Goal: Download file/media

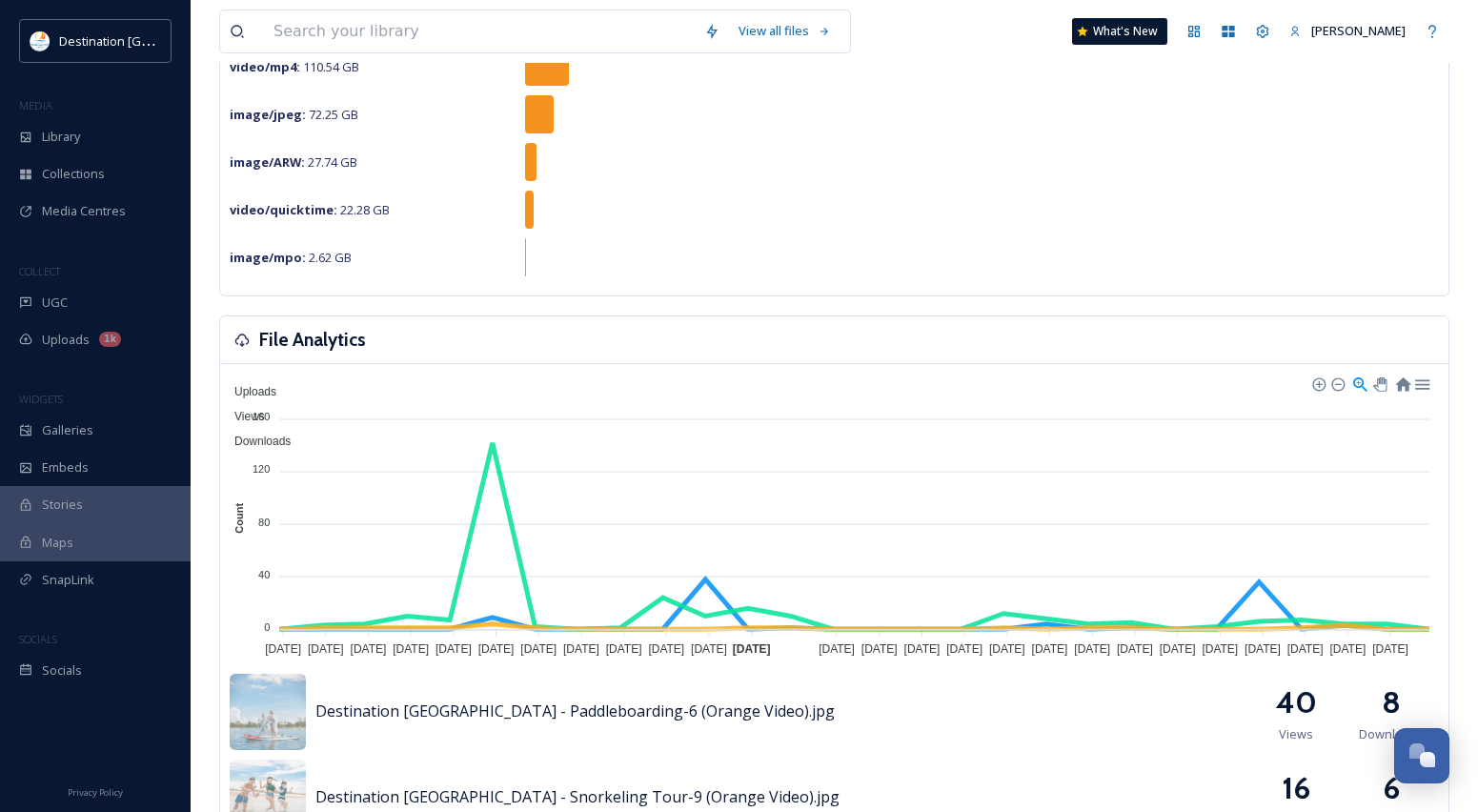
scroll to position [286, 0]
click at [91, 138] on div "Library" at bounding box center [95, 137] width 190 height 37
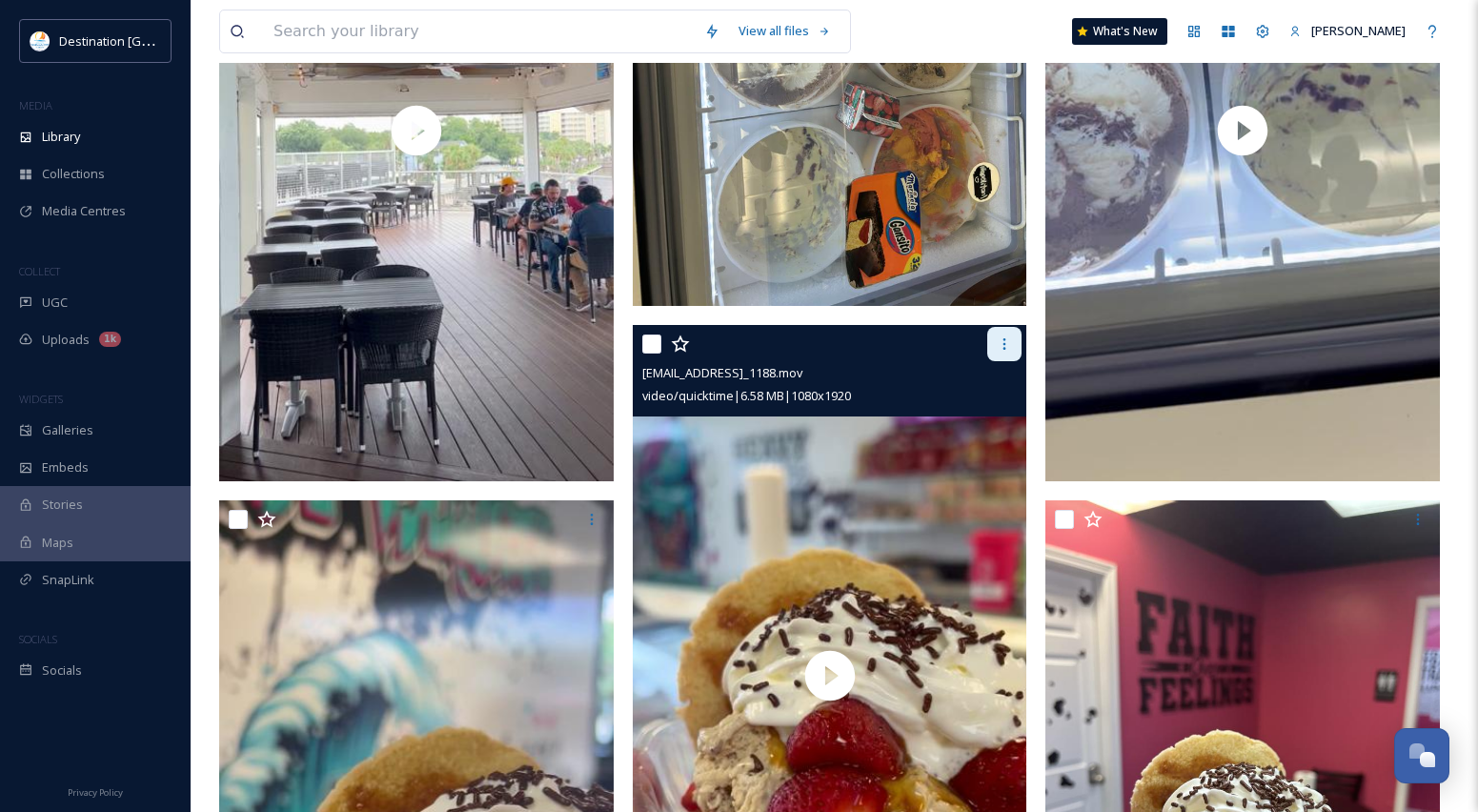
scroll to position [763, 0]
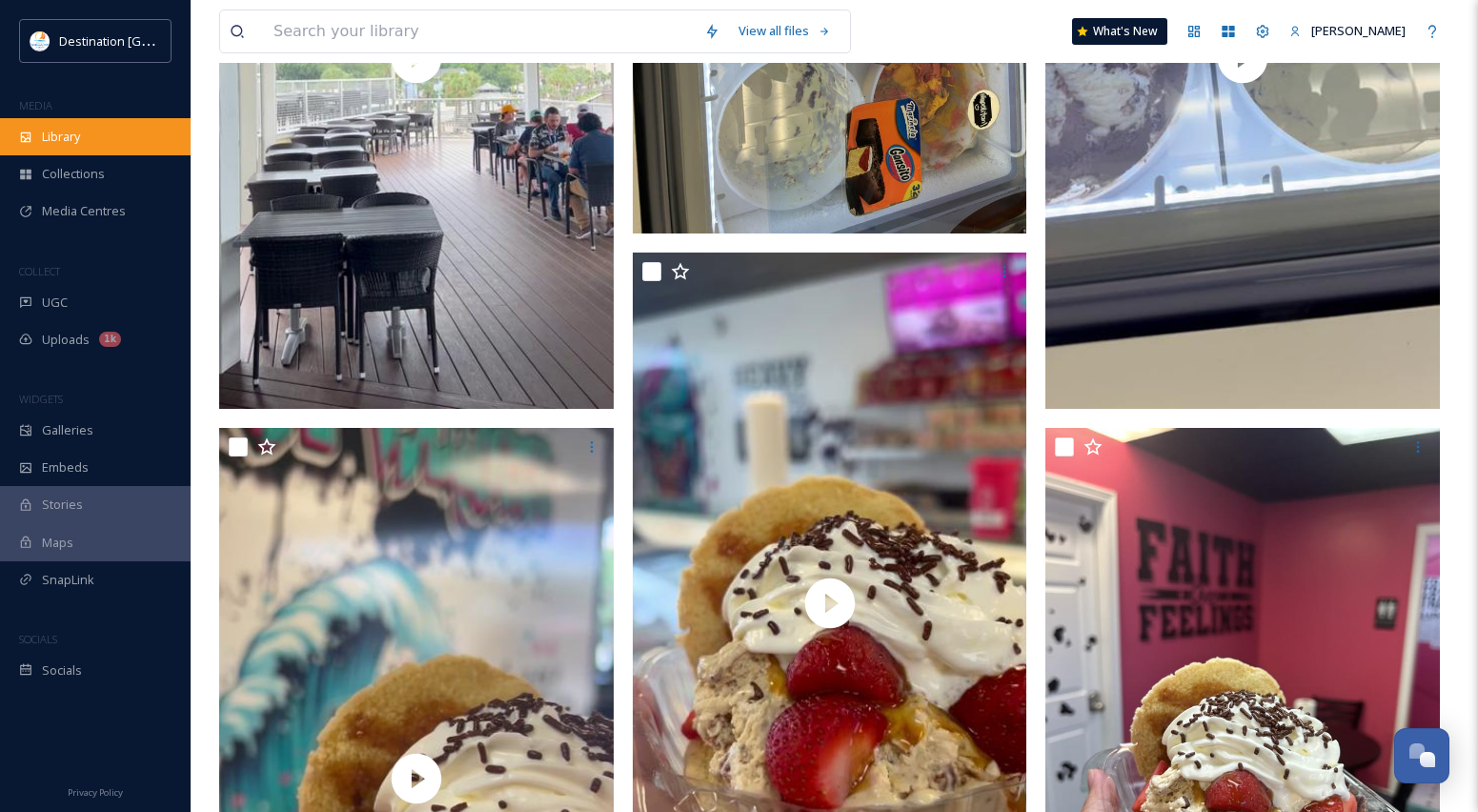
click at [105, 140] on div "Library" at bounding box center [95, 137] width 190 height 37
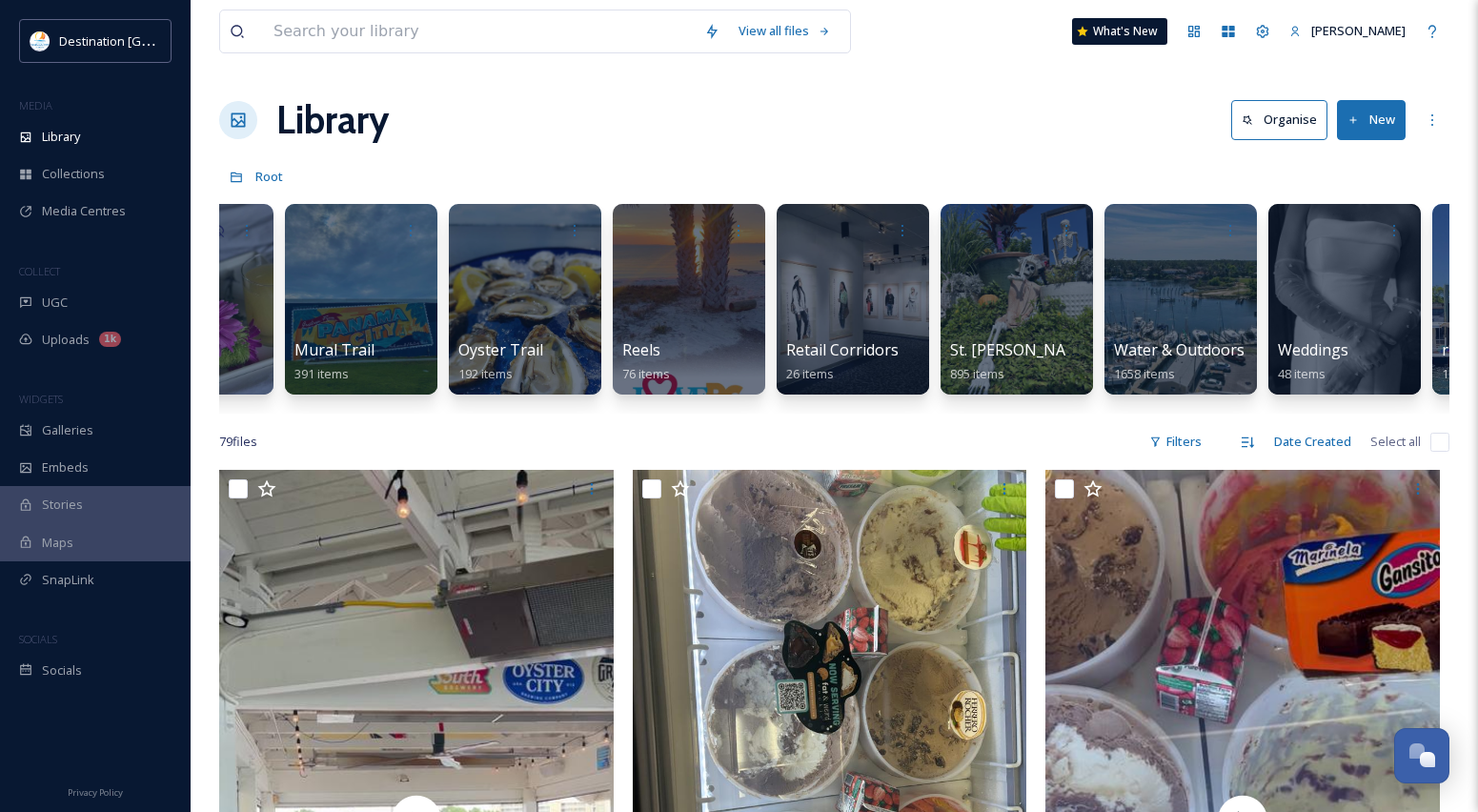
scroll to position [0, 1885]
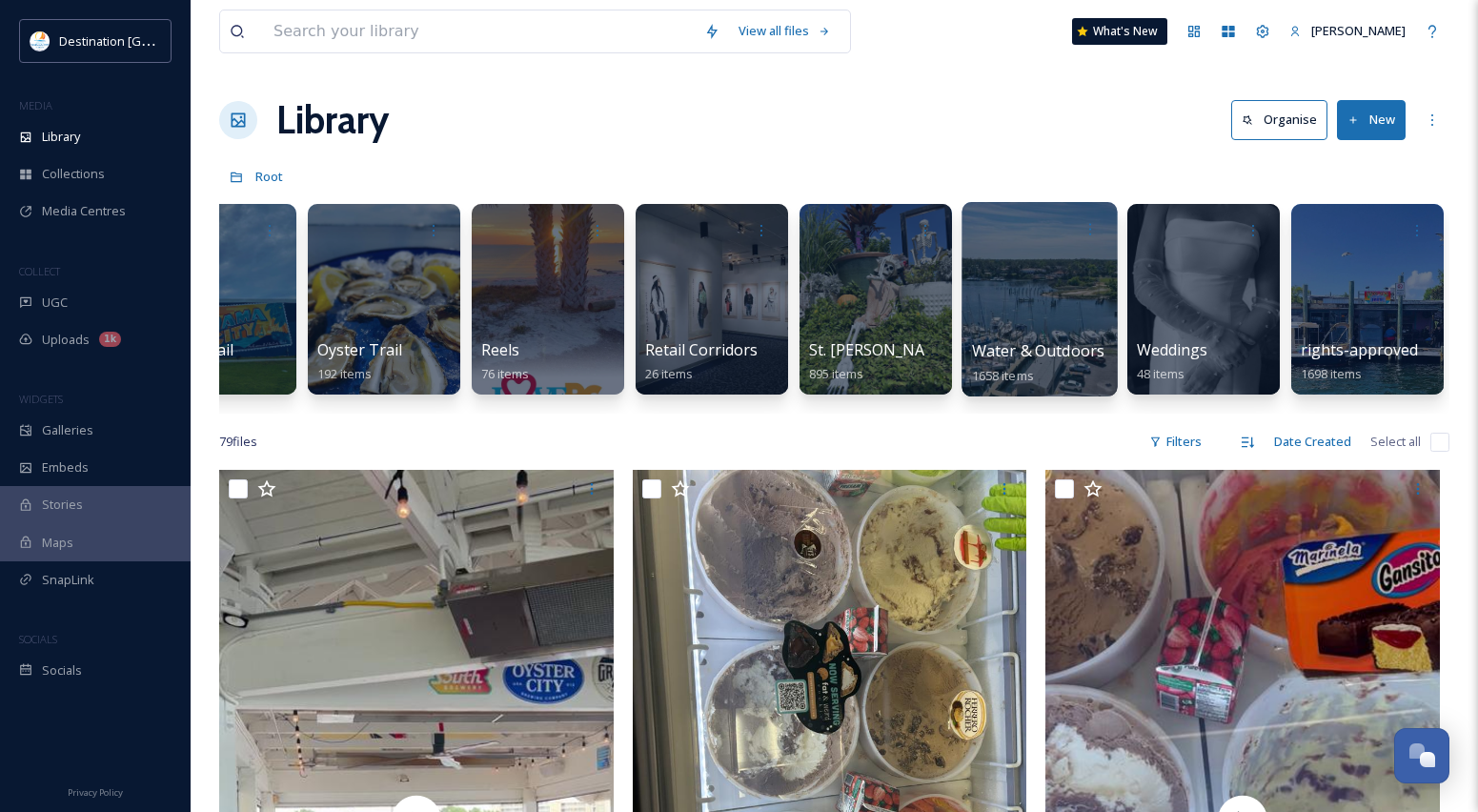
click at [1065, 318] on div at bounding box center [1039, 299] width 155 height 194
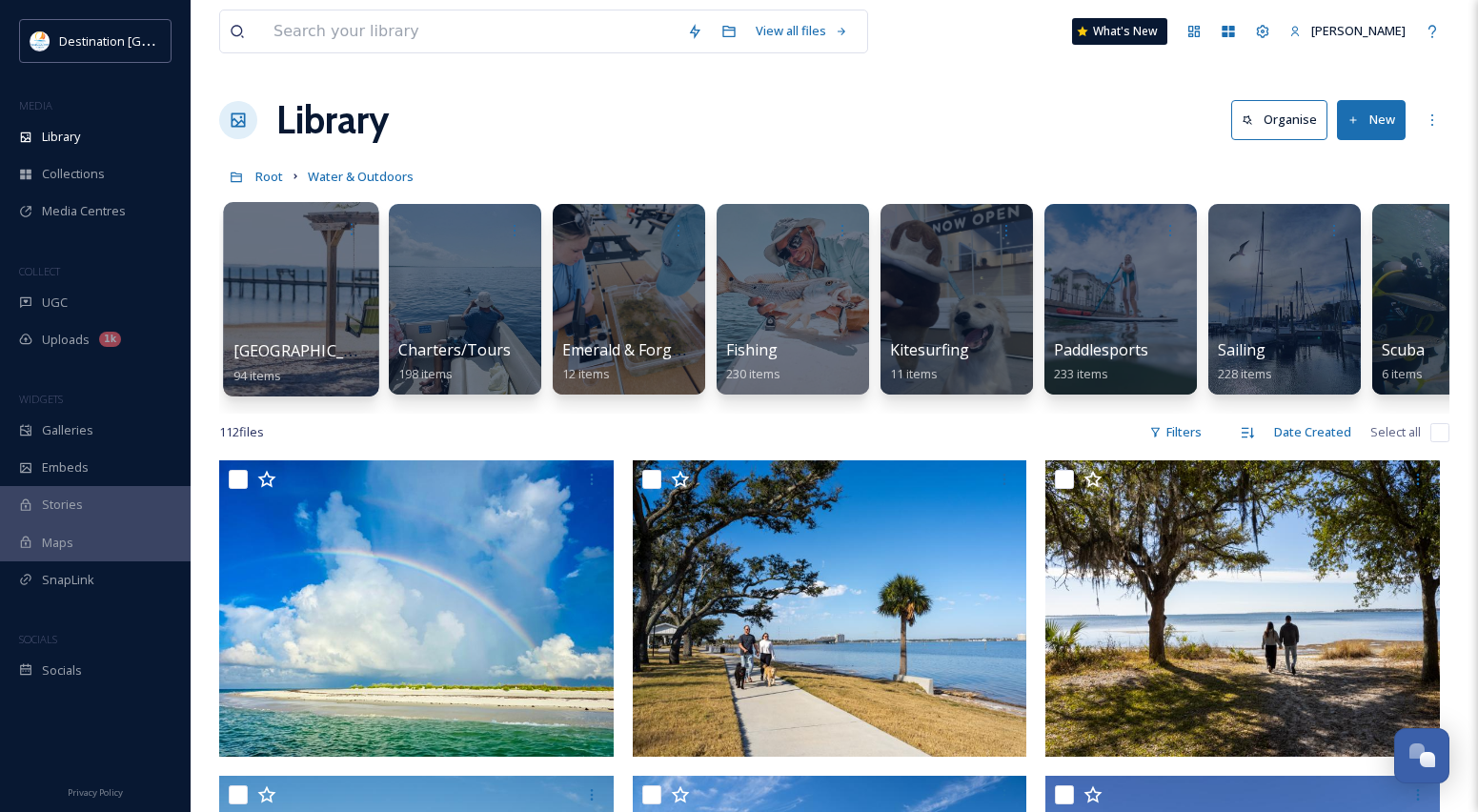
click at [273, 294] on div at bounding box center [301, 299] width 155 height 194
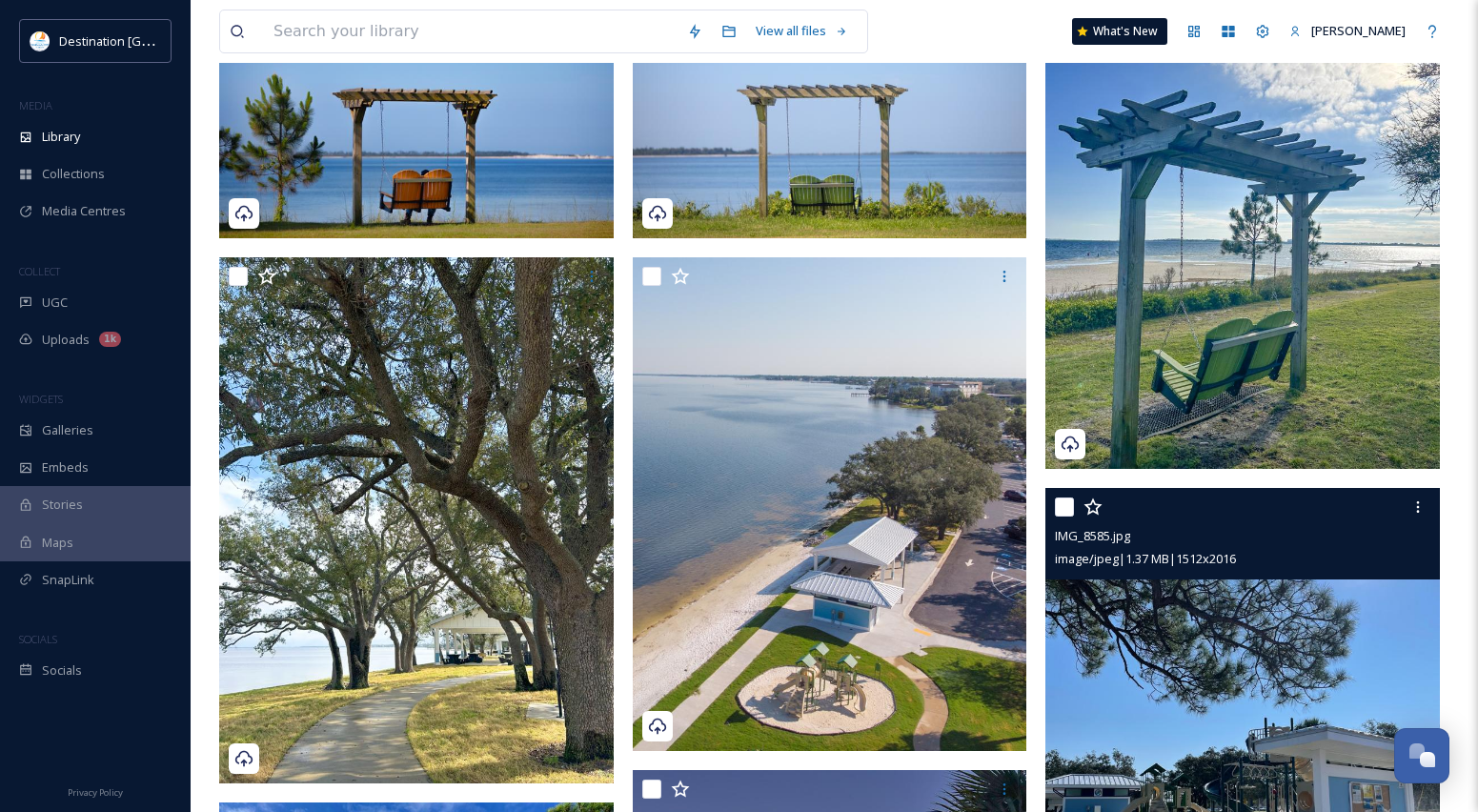
scroll to position [286, 0]
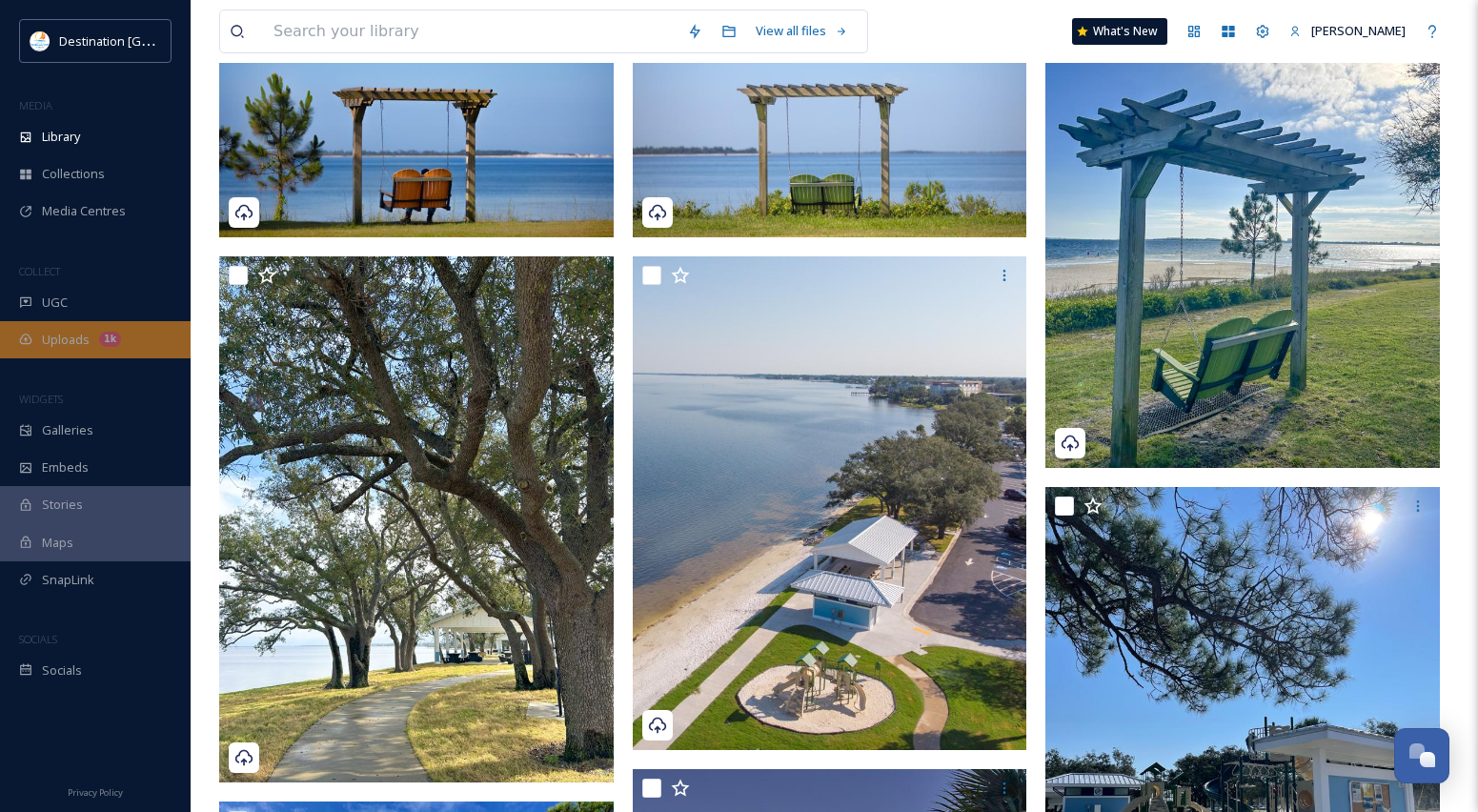
click at [48, 332] on span "Uploads" at bounding box center [65, 340] width 48 height 18
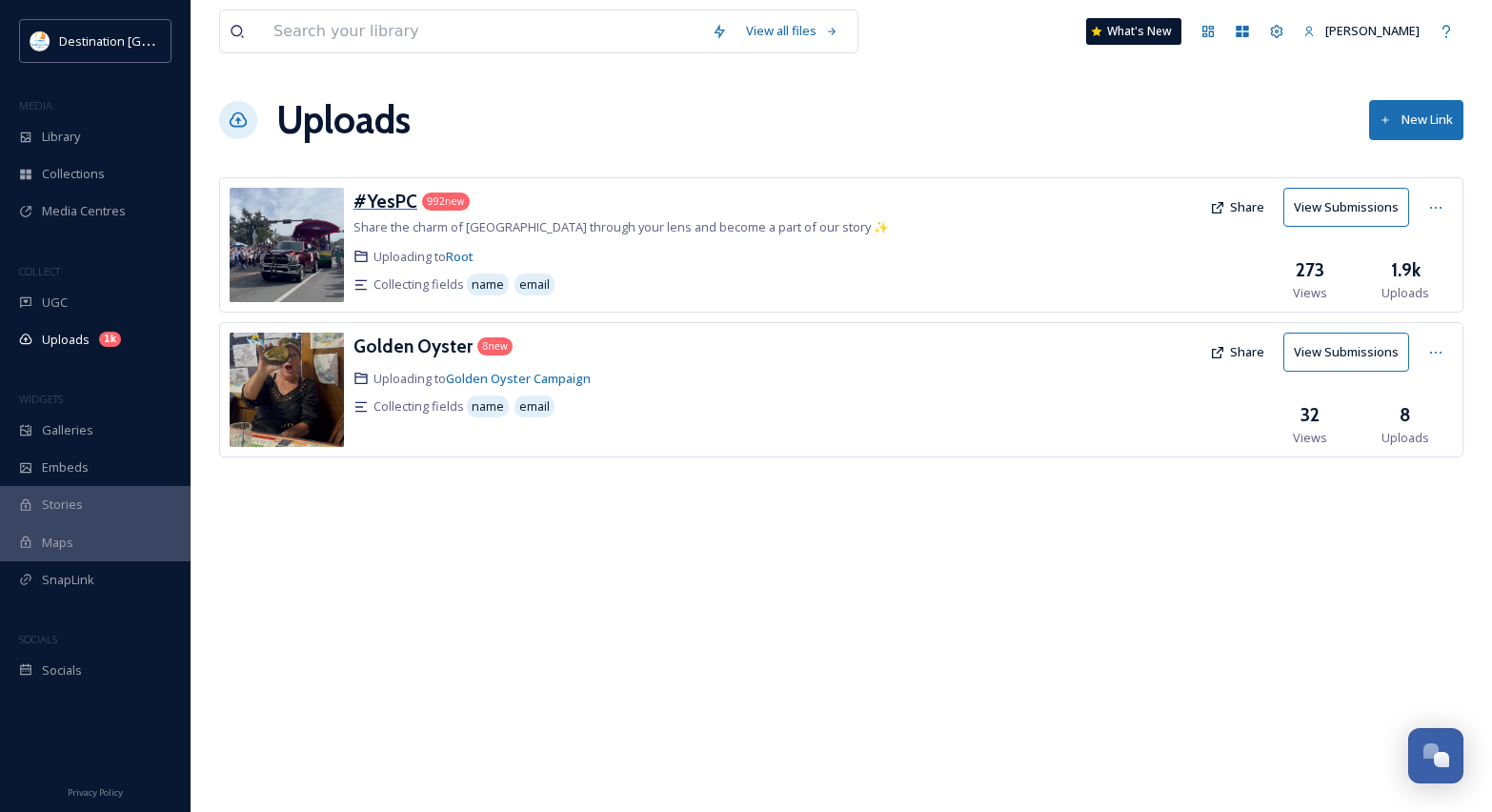
click at [381, 209] on h3 "#YesPC" at bounding box center [385, 201] width 64 height 23
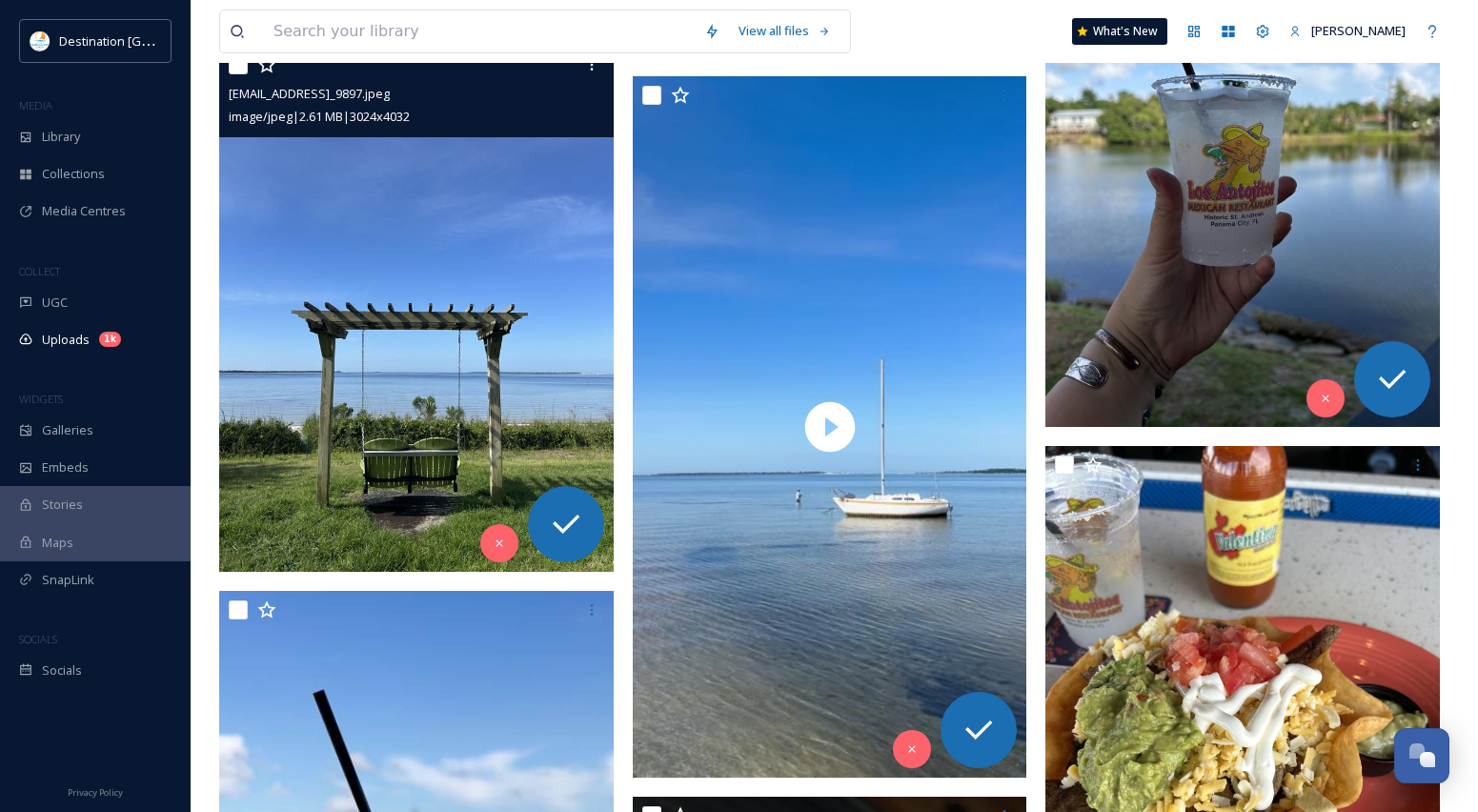
scroll to position [10670, 0]
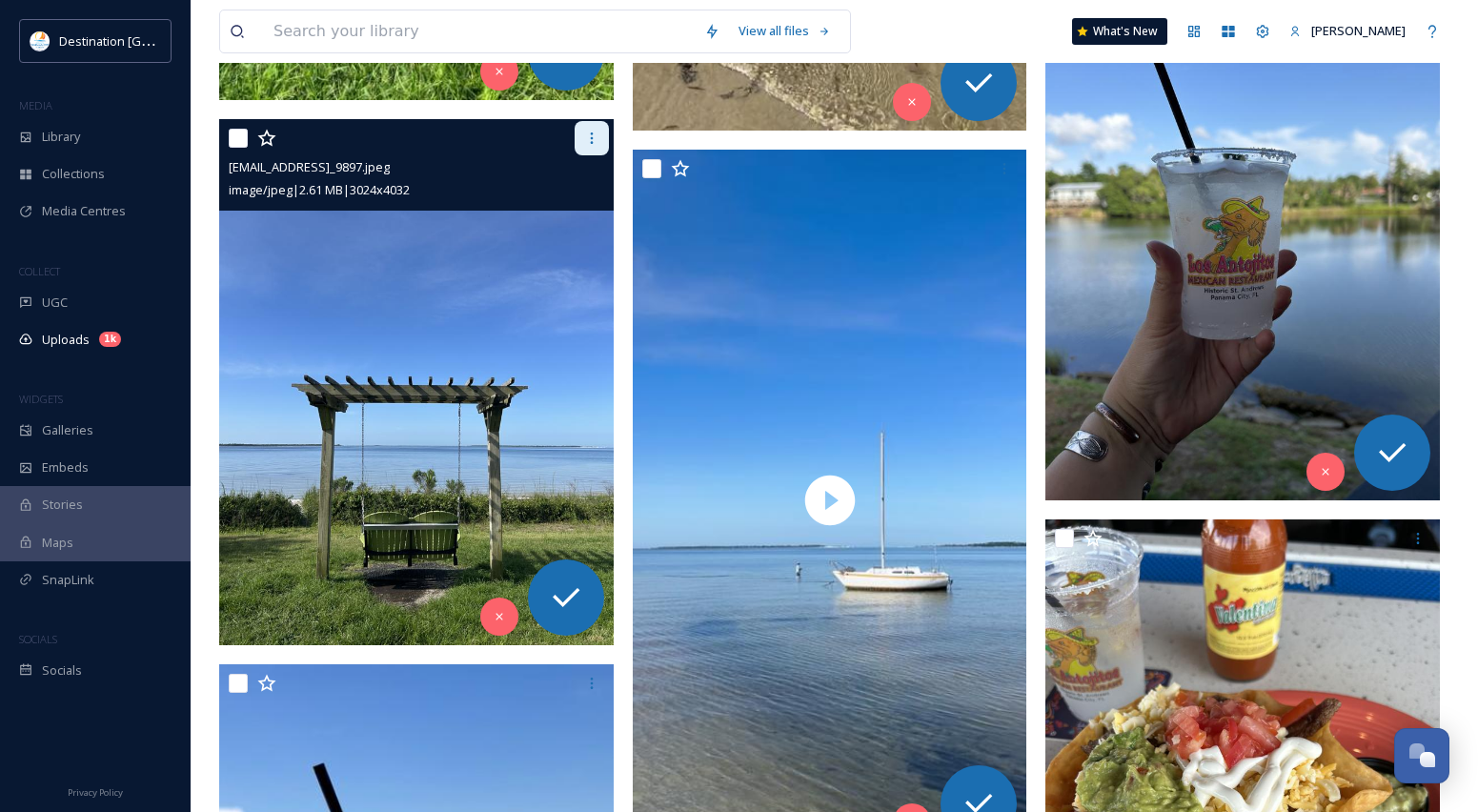
click at [589, 133] on icon at bounding box center [592, 139] width 16 height 16
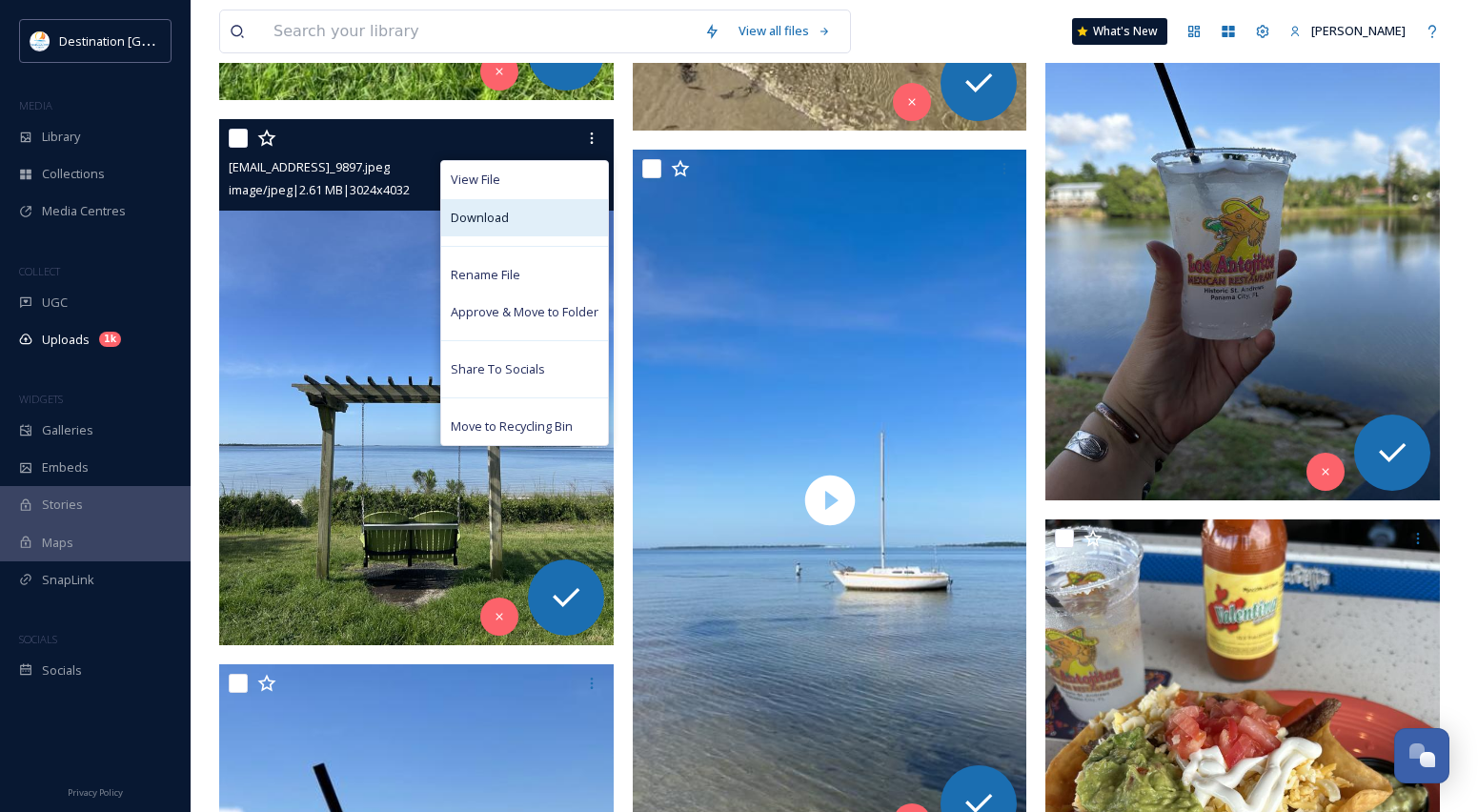
click at [508, 231] on div "Download" at bounding box center [525, 217] width 167 height 37
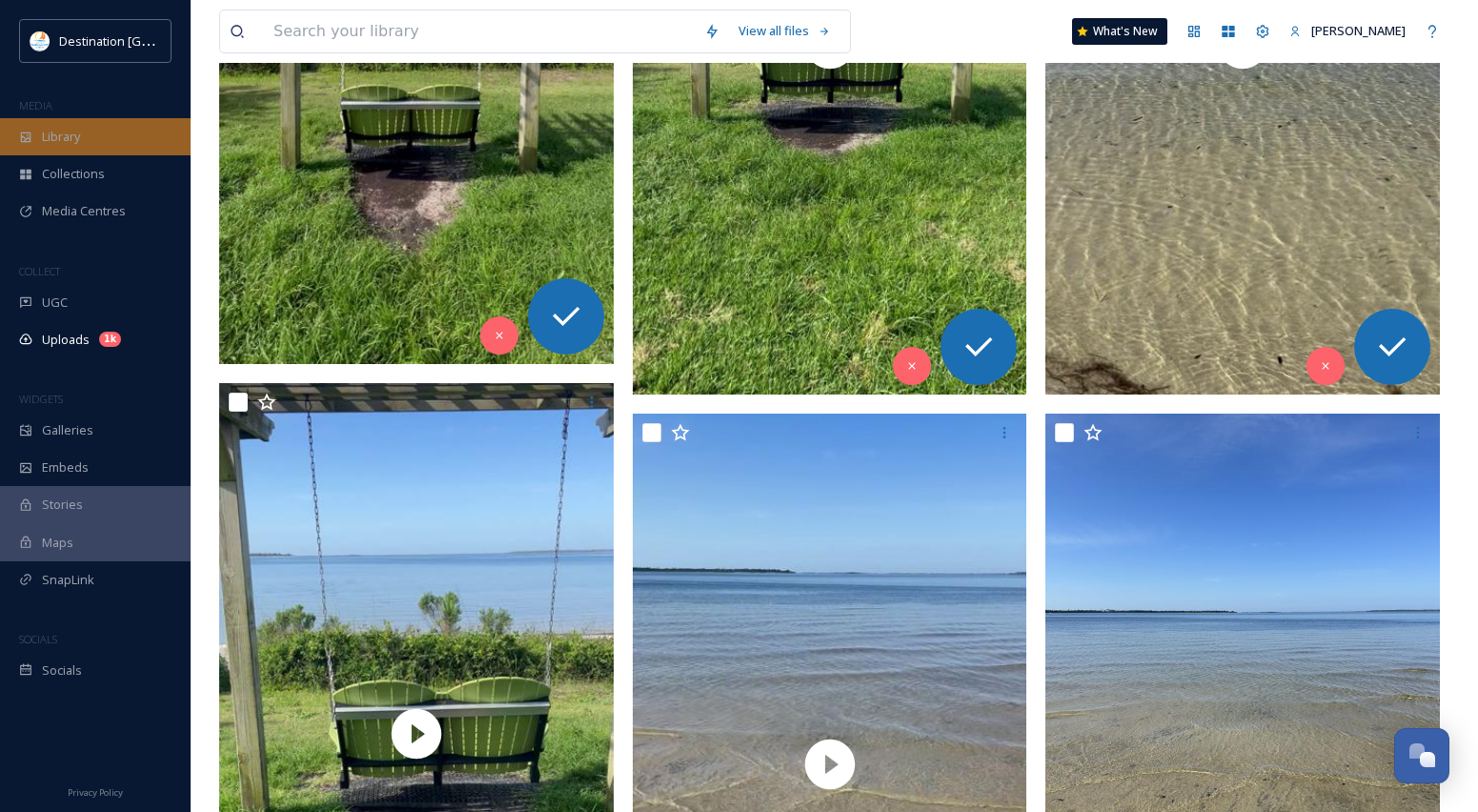
scroll to position [9528, 0]
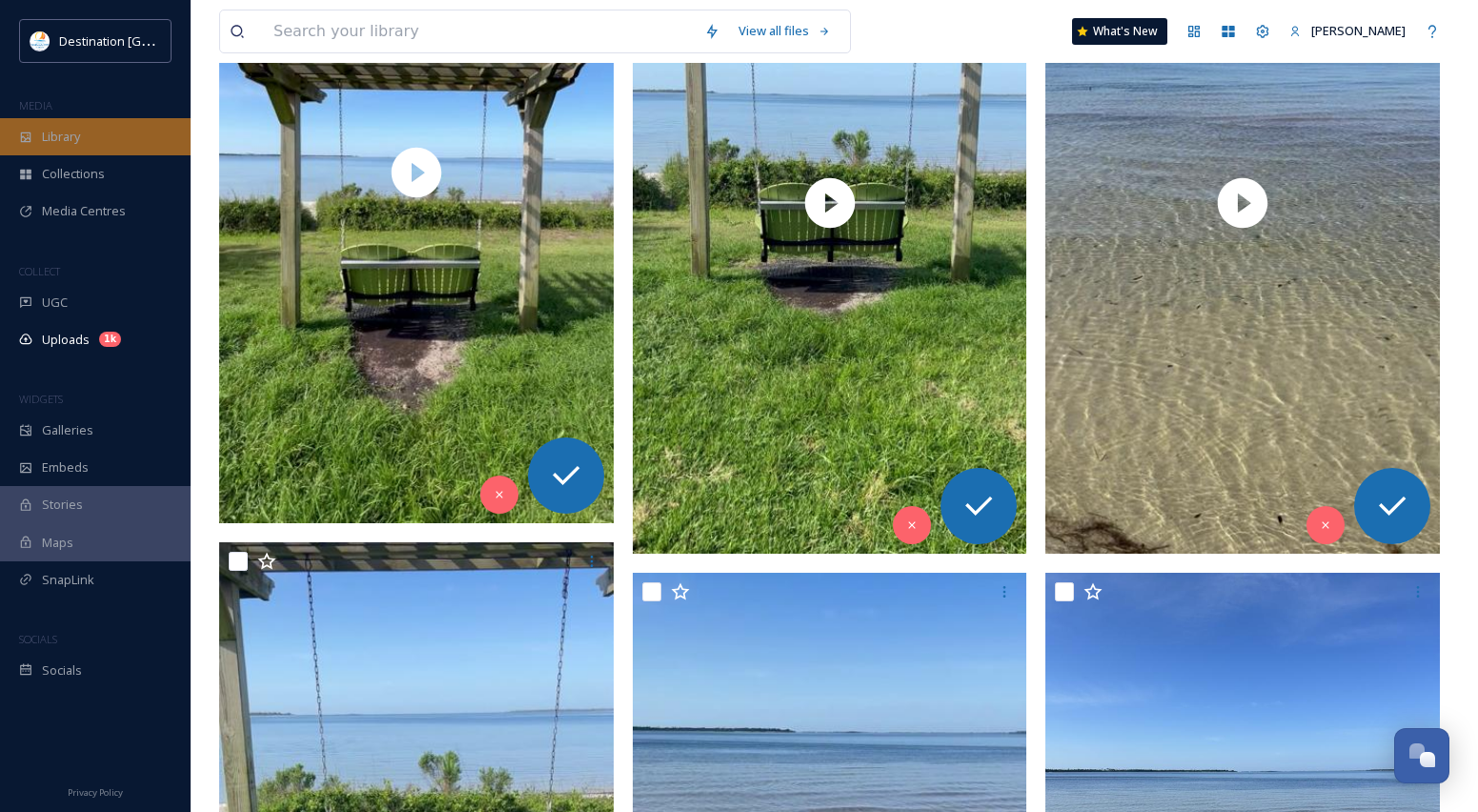
click at [105, 137] on div "Library" at bounding box center [95, 137] width 190 height 37
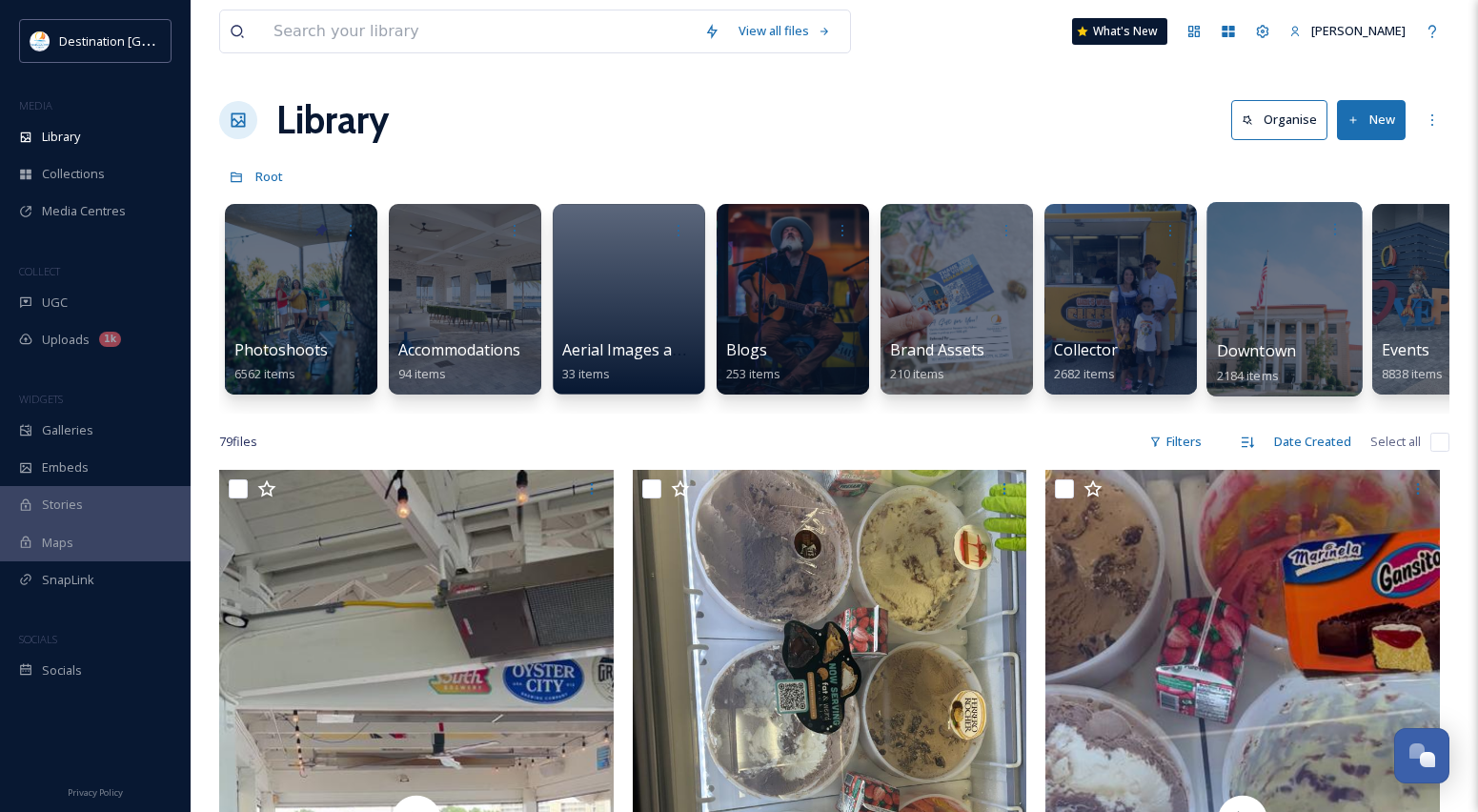
click at [1286, 258] on div at bounding box center [1284, 299] width 155 height 194
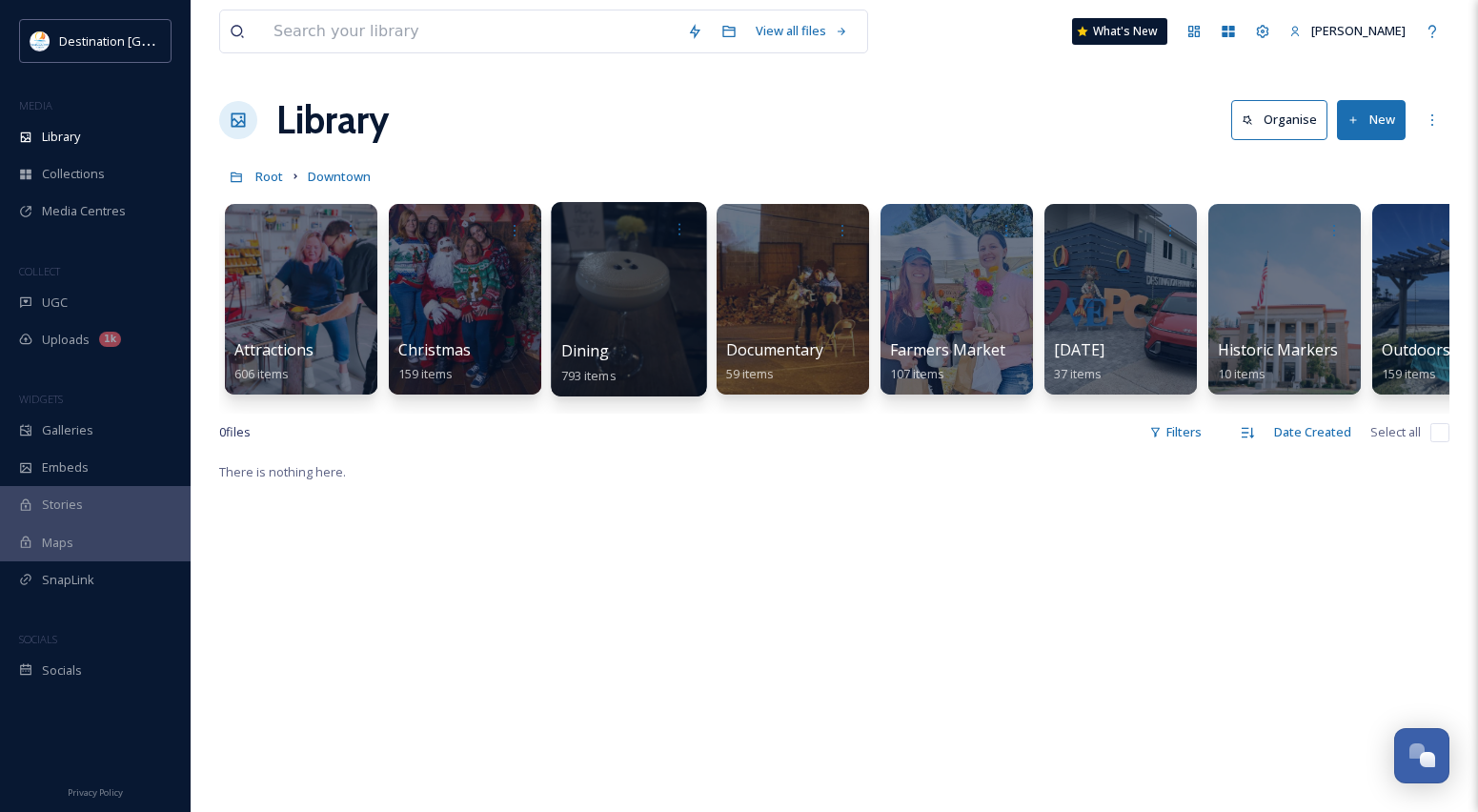
click at [588, 278] on div at bounding box center [629, 299] width 155 height 194
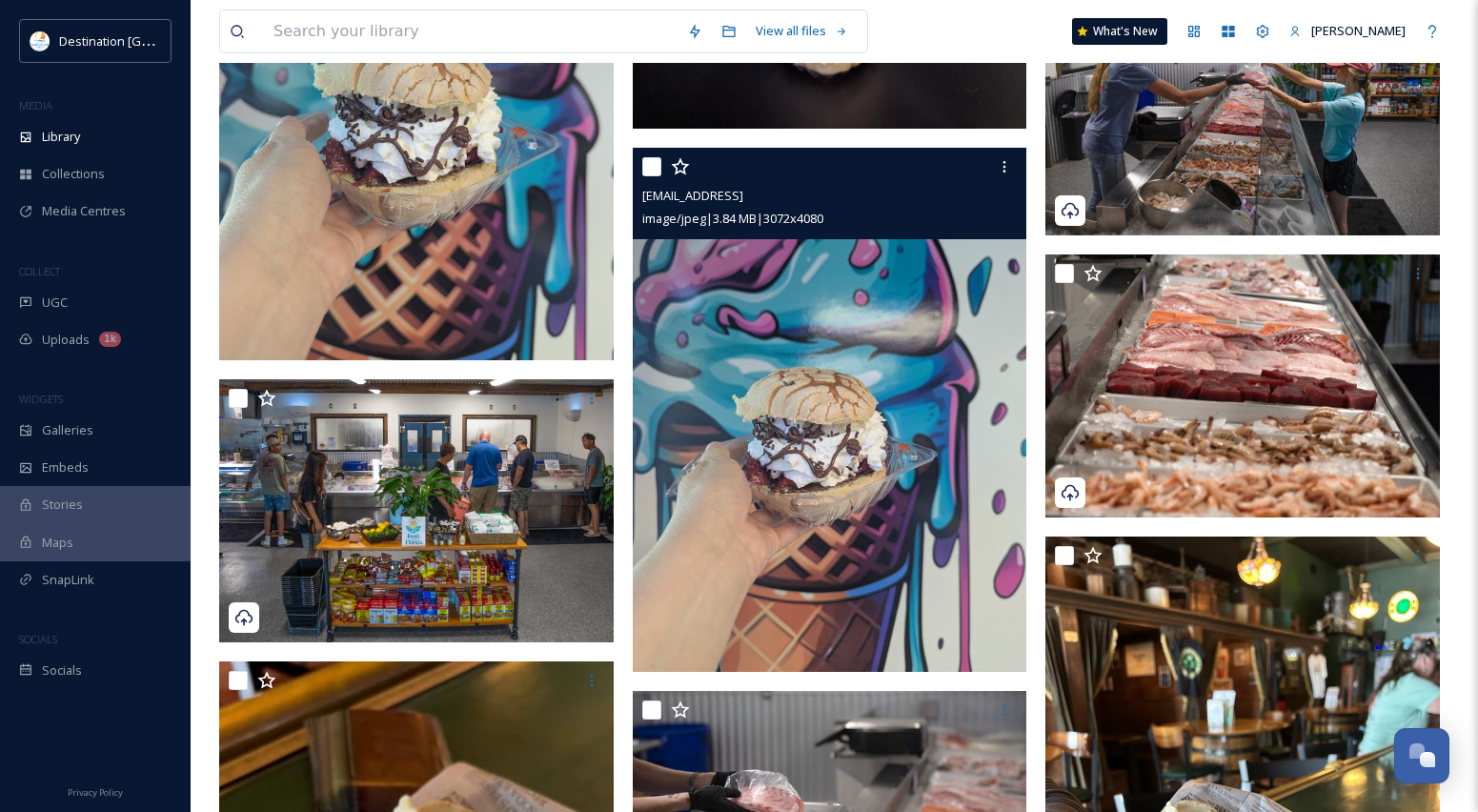
scroll to position [2668, 0]
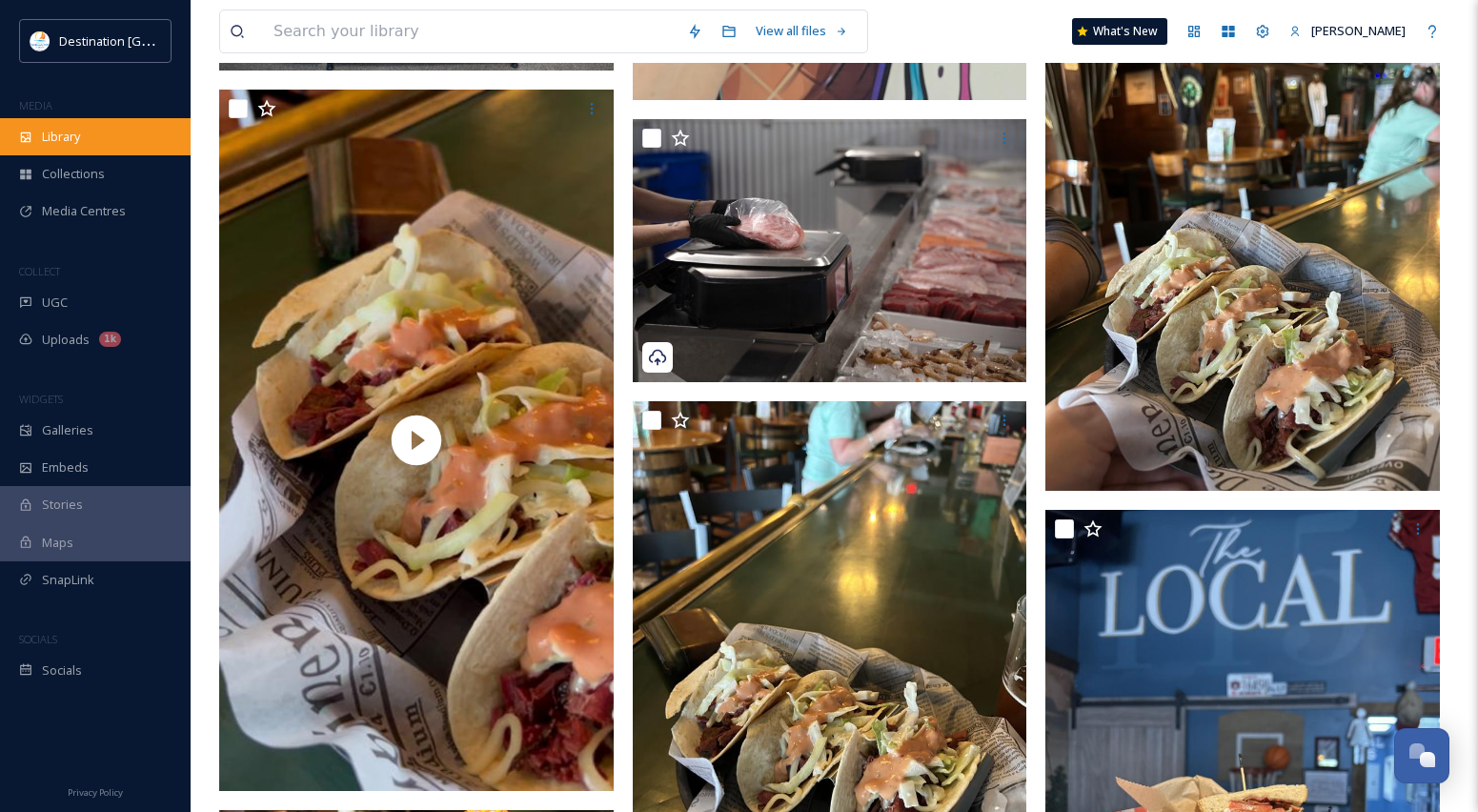
click at [51, 146] on div "Library" at bounding box center [95, 137] width 190 height 37
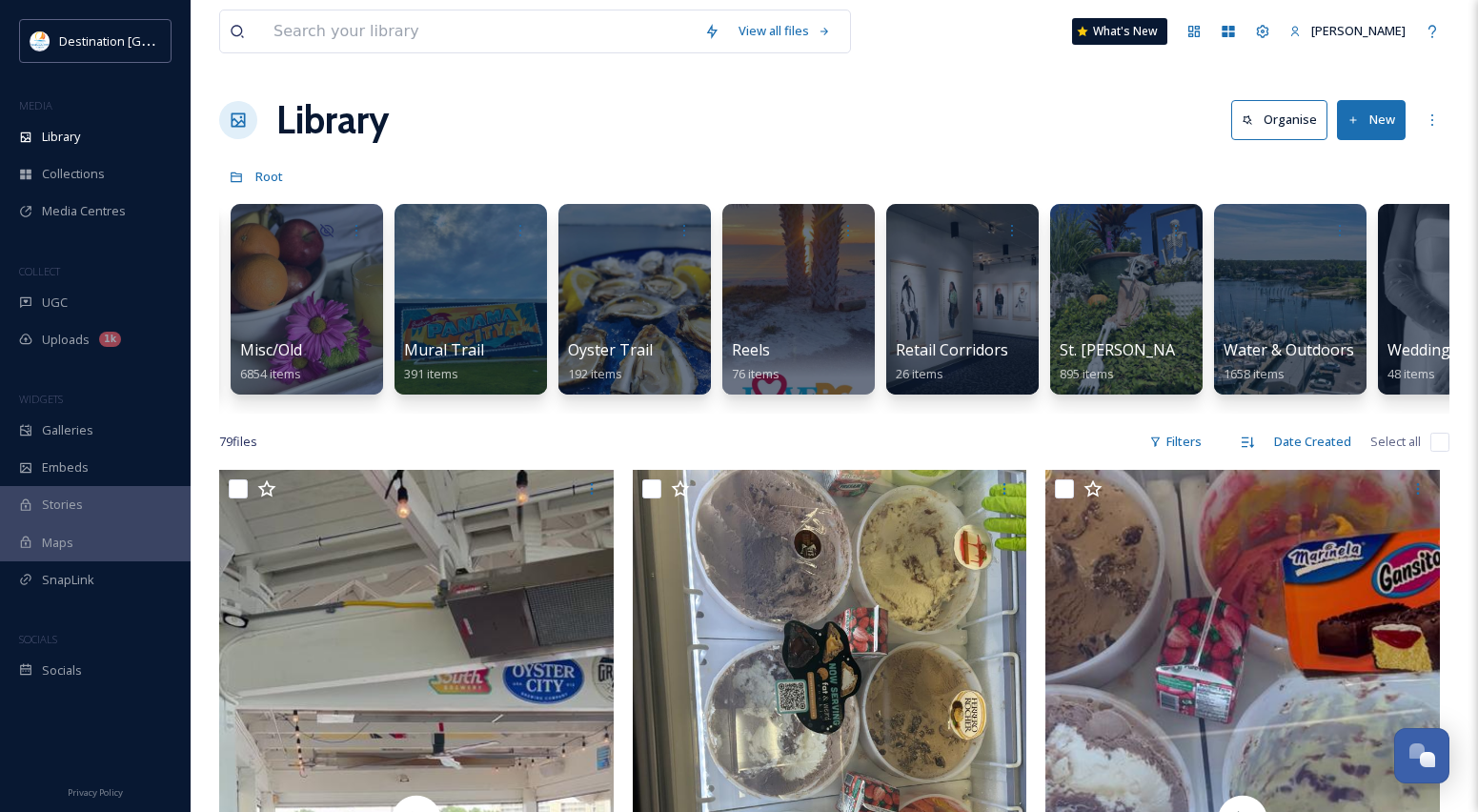
scroll to position [0, 1673]
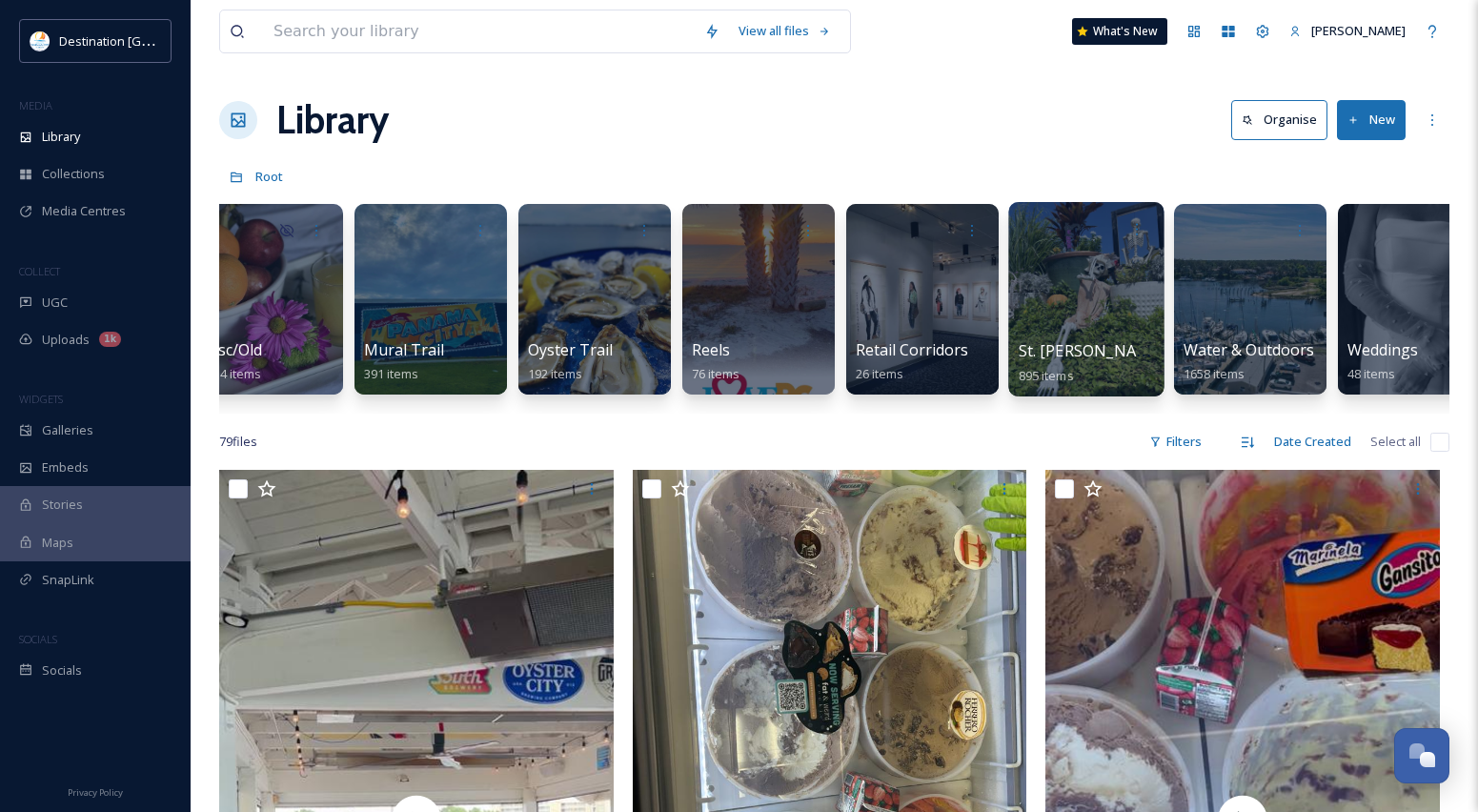
click at [1129, 362] on div "St. [PERSON_NAME] 895 items" at bounding box center [1087, 363] width 136 height 48
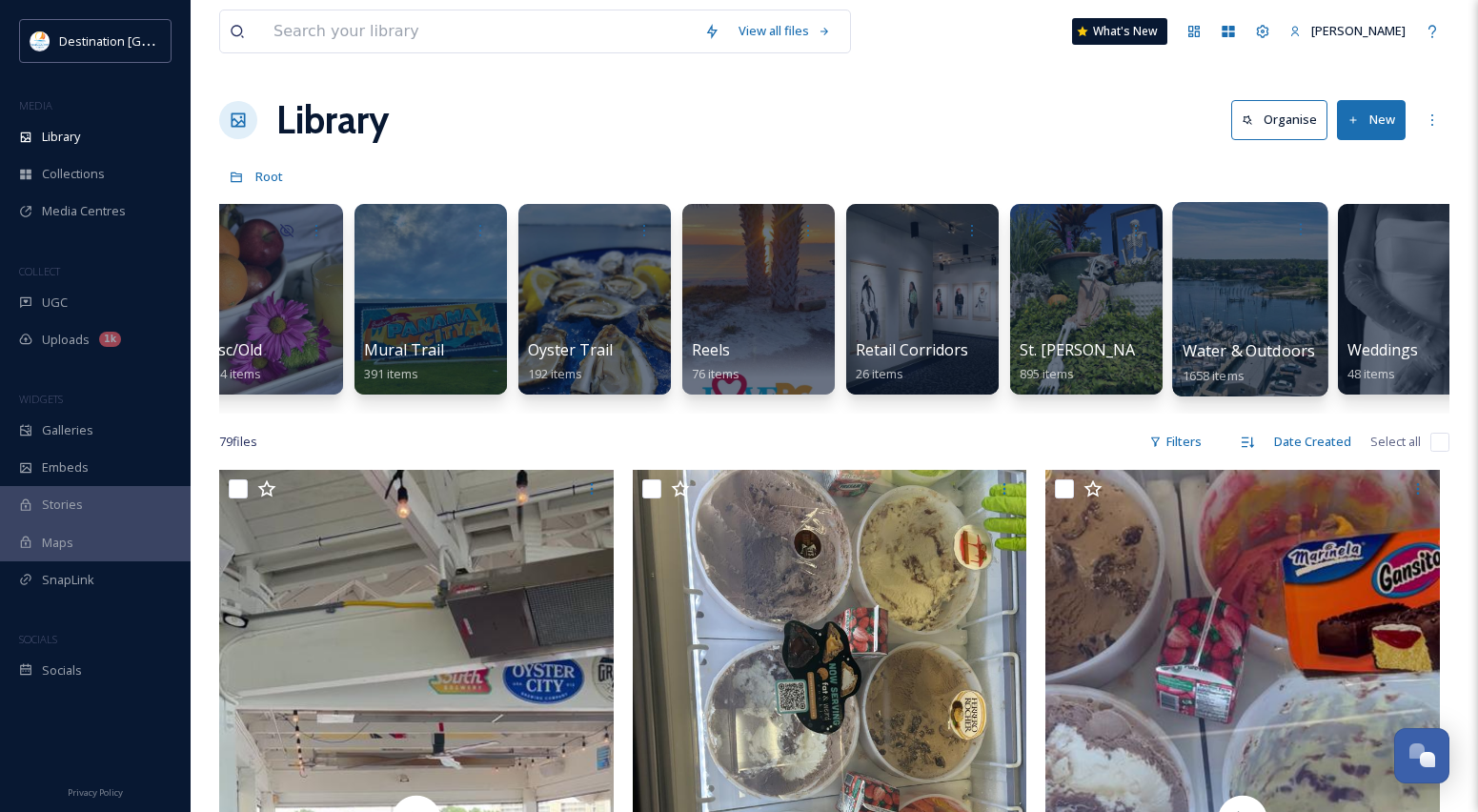
click at [1228, 316] on div at bounding box center [1250, 299] width 155 height 194
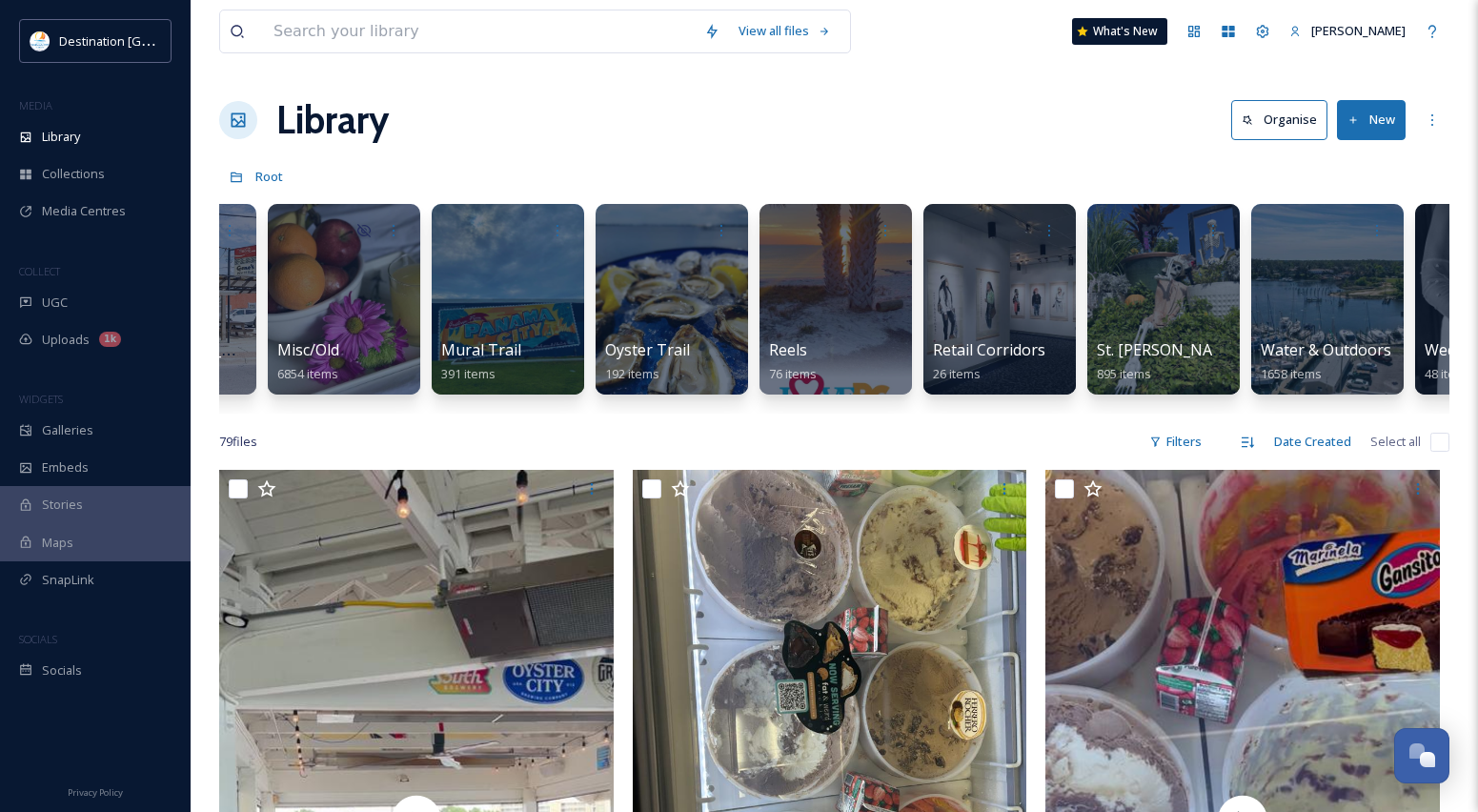
scroll to position [0, 1619]
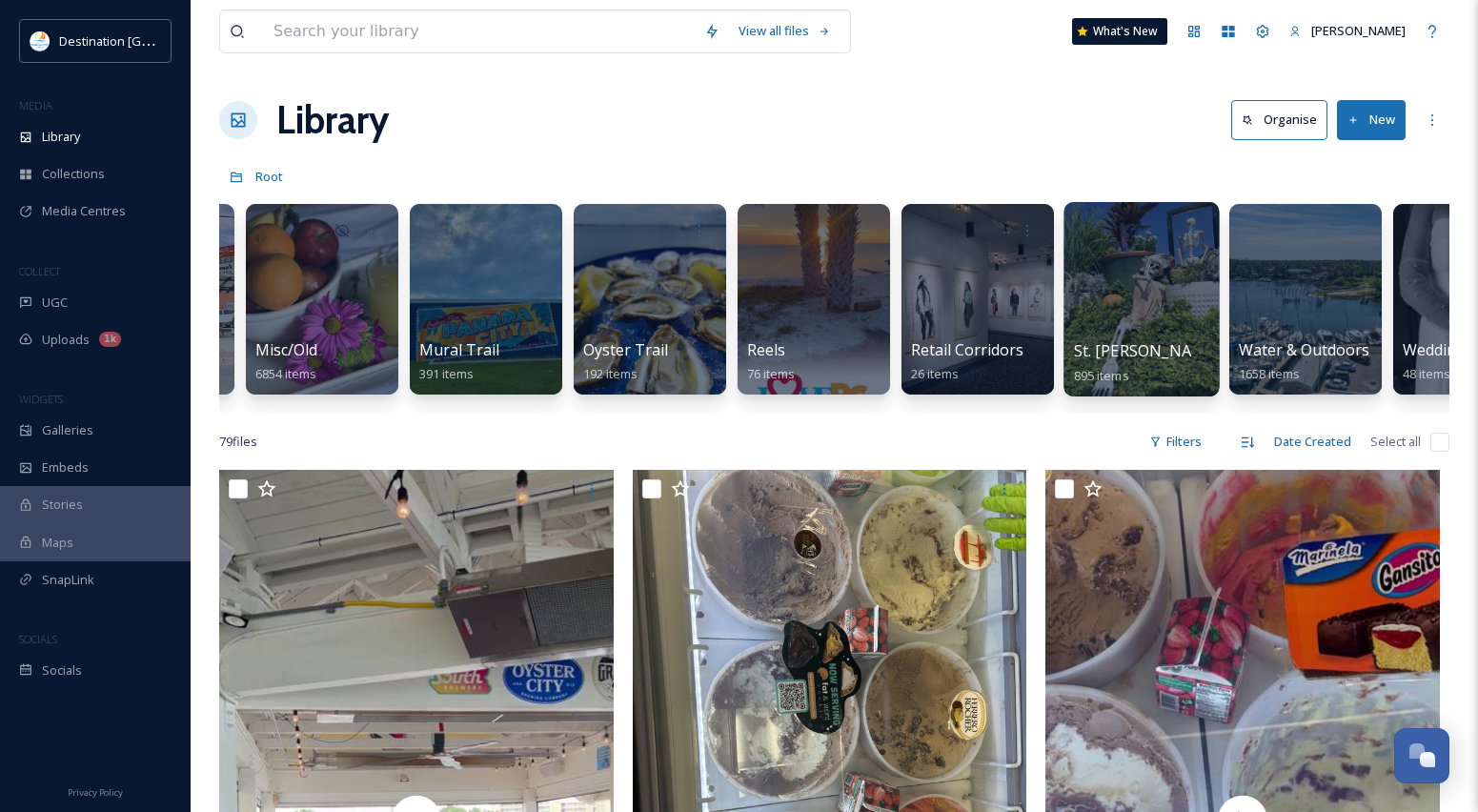
click at [1172, 349] on div "St. [PERSON_NAME] 895 items" at bounding box center [1142, 363] width 136 height 48
click at [1142, 286] on div at bounding box center [1141, 299] width 155 height 194
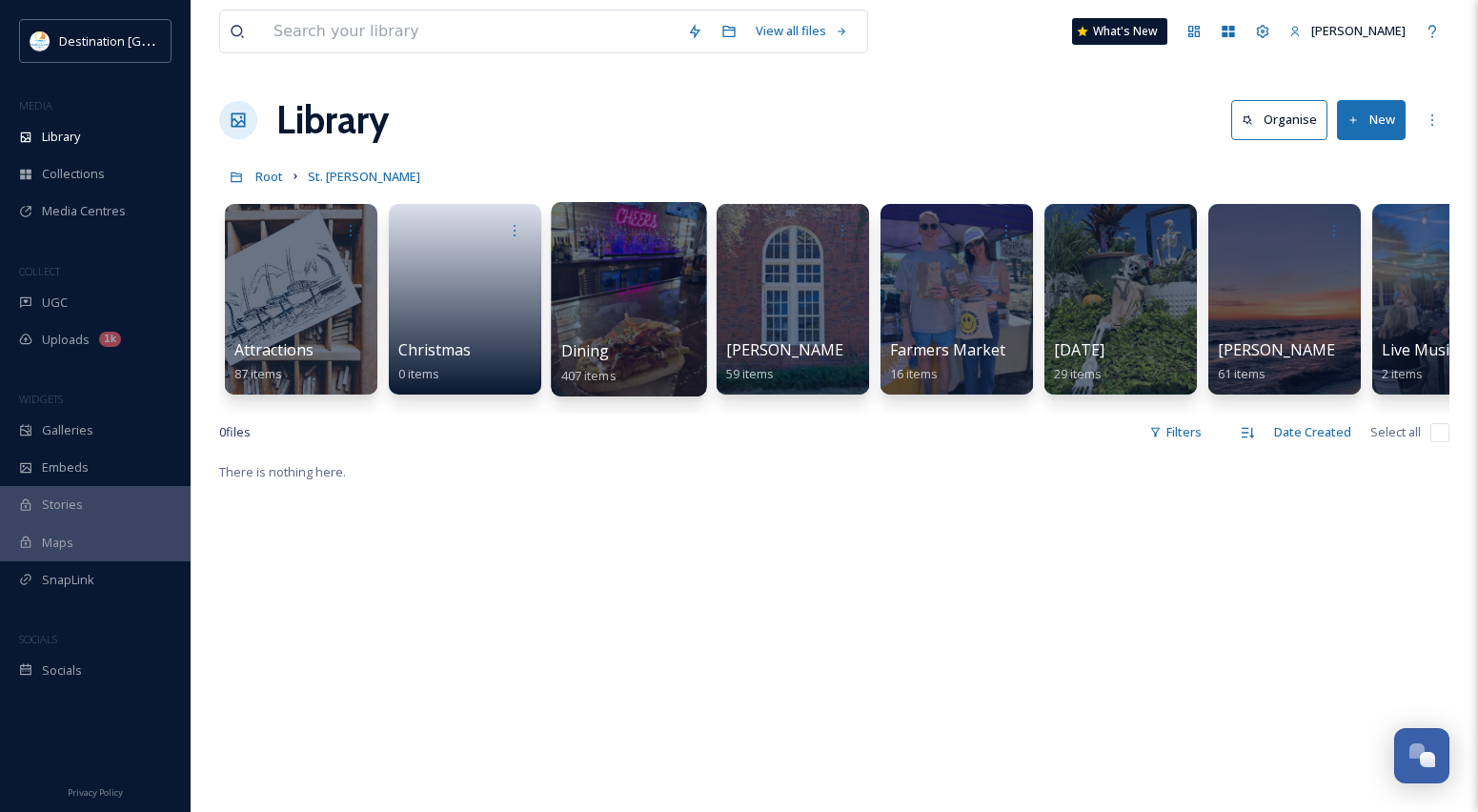
click at [593, 343] on span "Dining" at bounding box center [585, 351] width 49 height 21
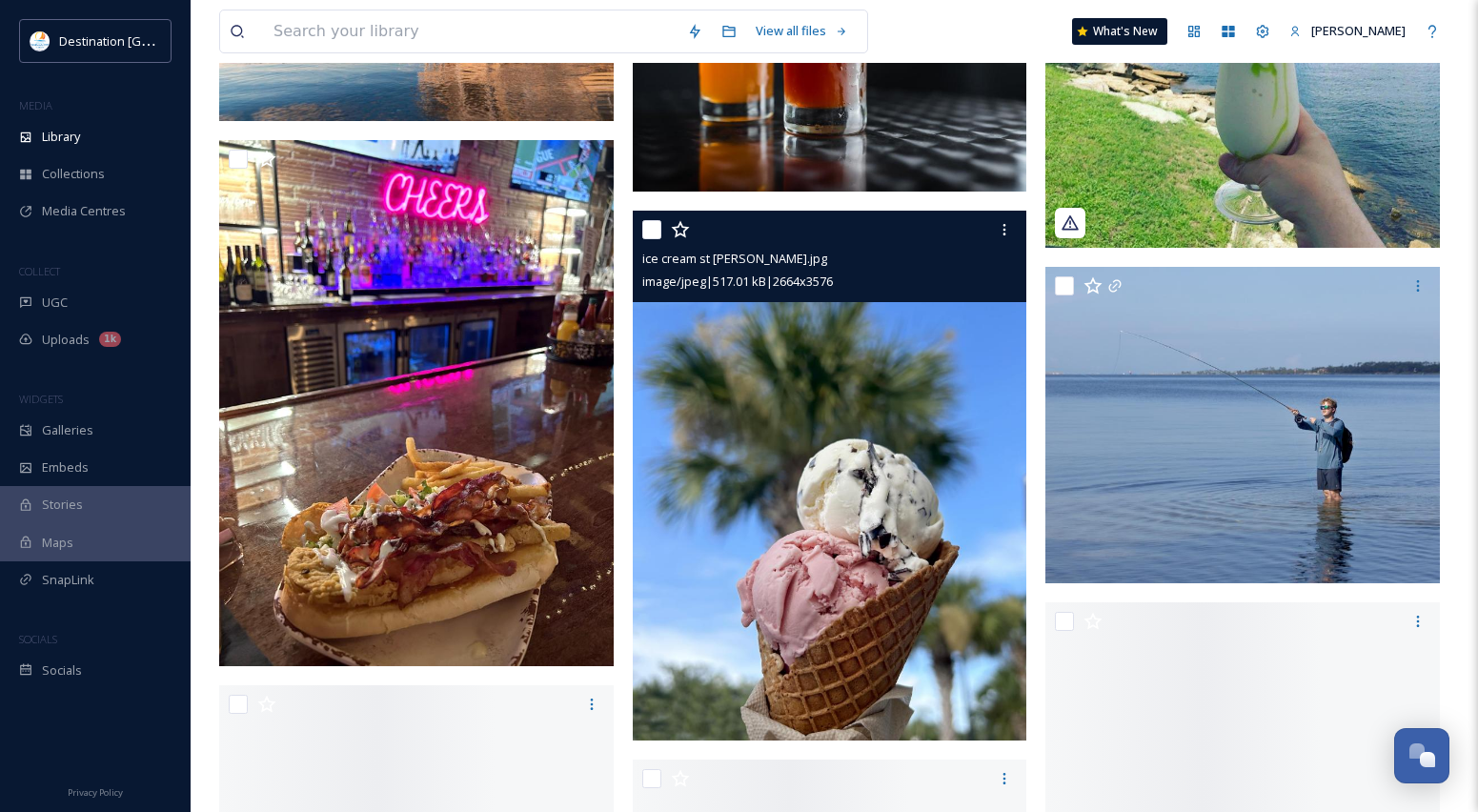
scroll to position [13815, 0]
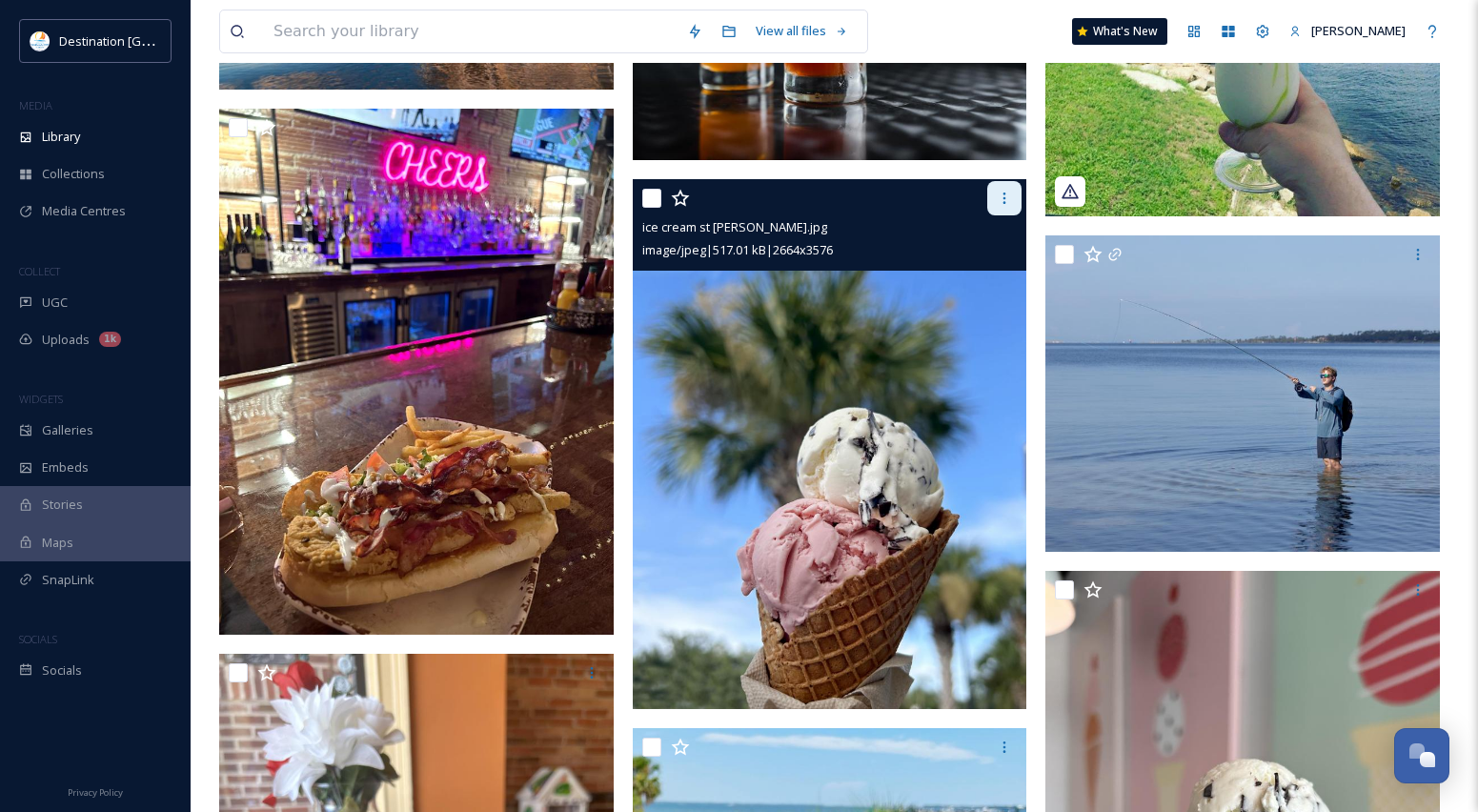
click at [999, 188] on div at bounding box center [1003, 198] width 34 height 34
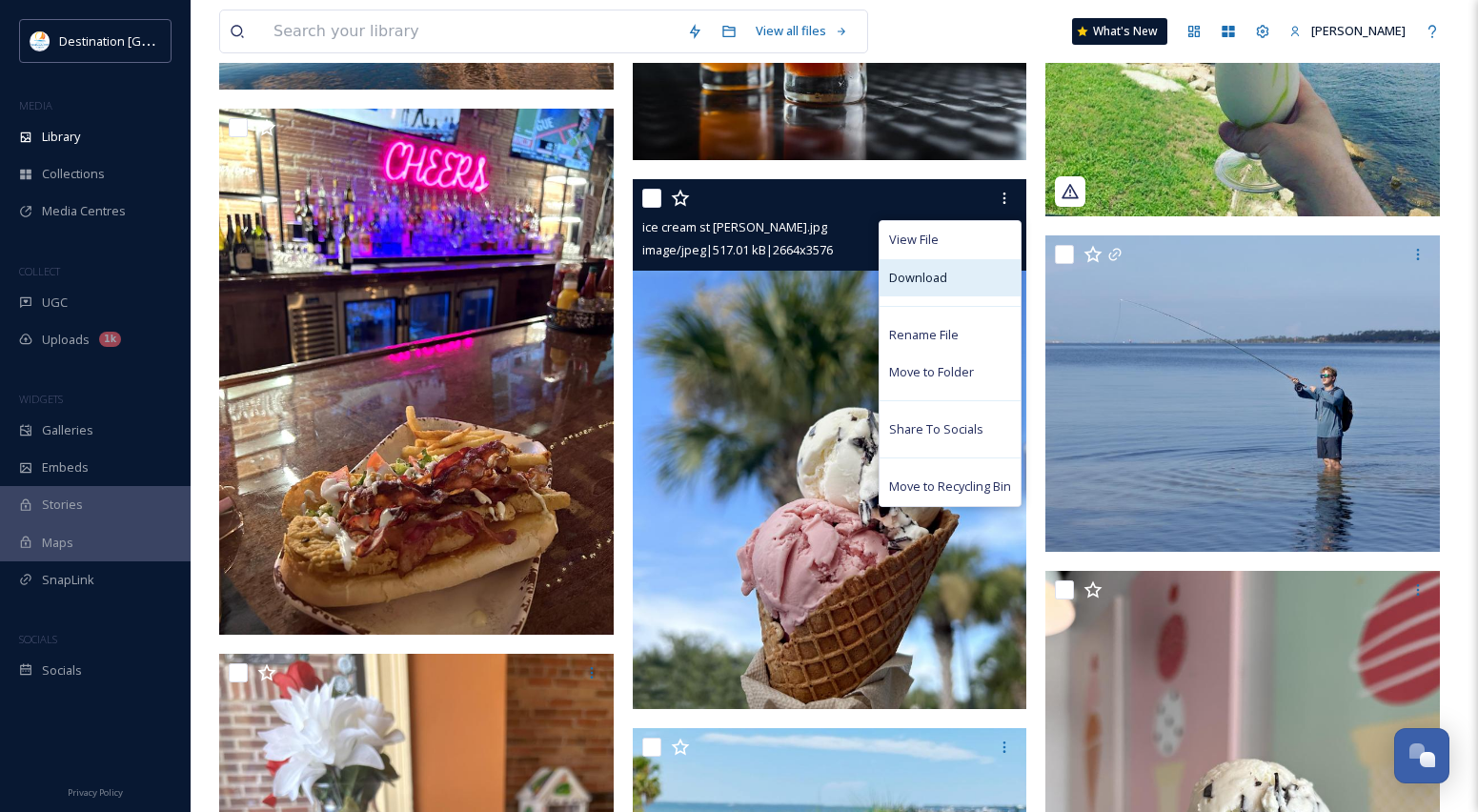
click at [949, 273] on div "Download" at bounding box center [949, 277] width 141 height 37
